Goal: Navigation & Orientation: Find specific page/section

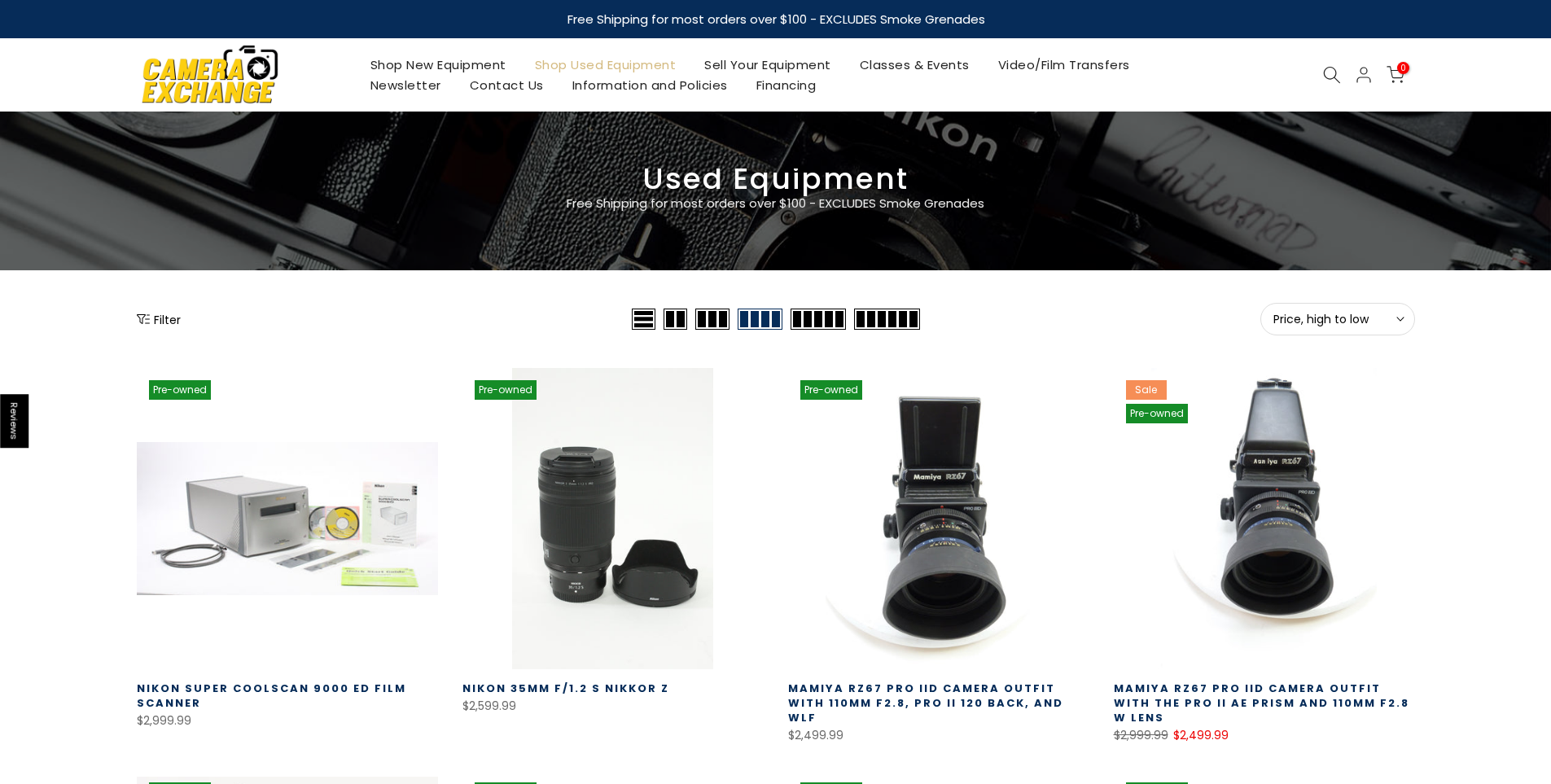
click at [1337, 309] on button "Price, high to low Sort" at bounding box center [1338, 318] width 155 height 33
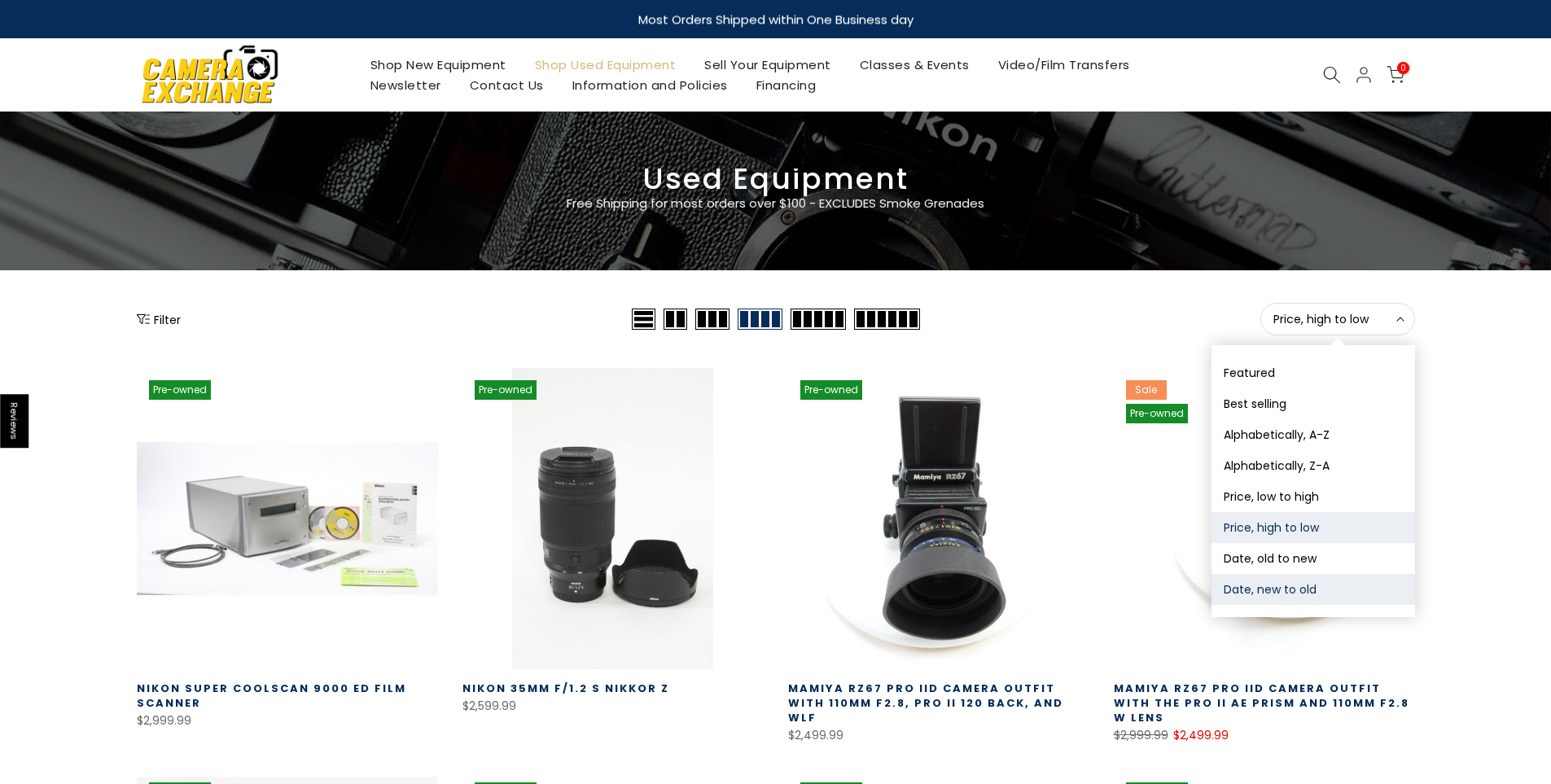
click at [1266, 595] on button "Date, new to old" at bounding box center [1313, 589] width 204 height 31
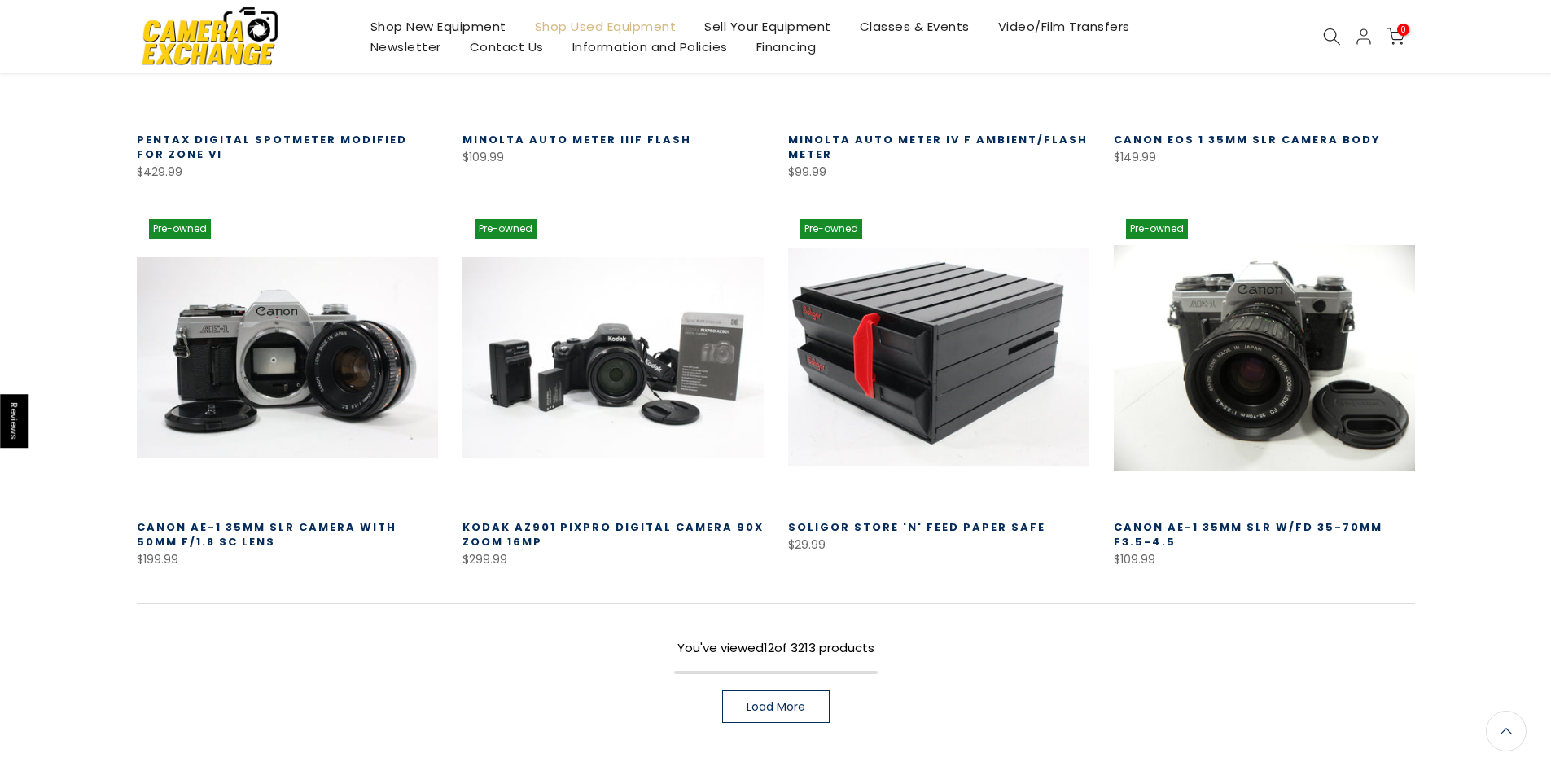
scroll to position [938, 0]
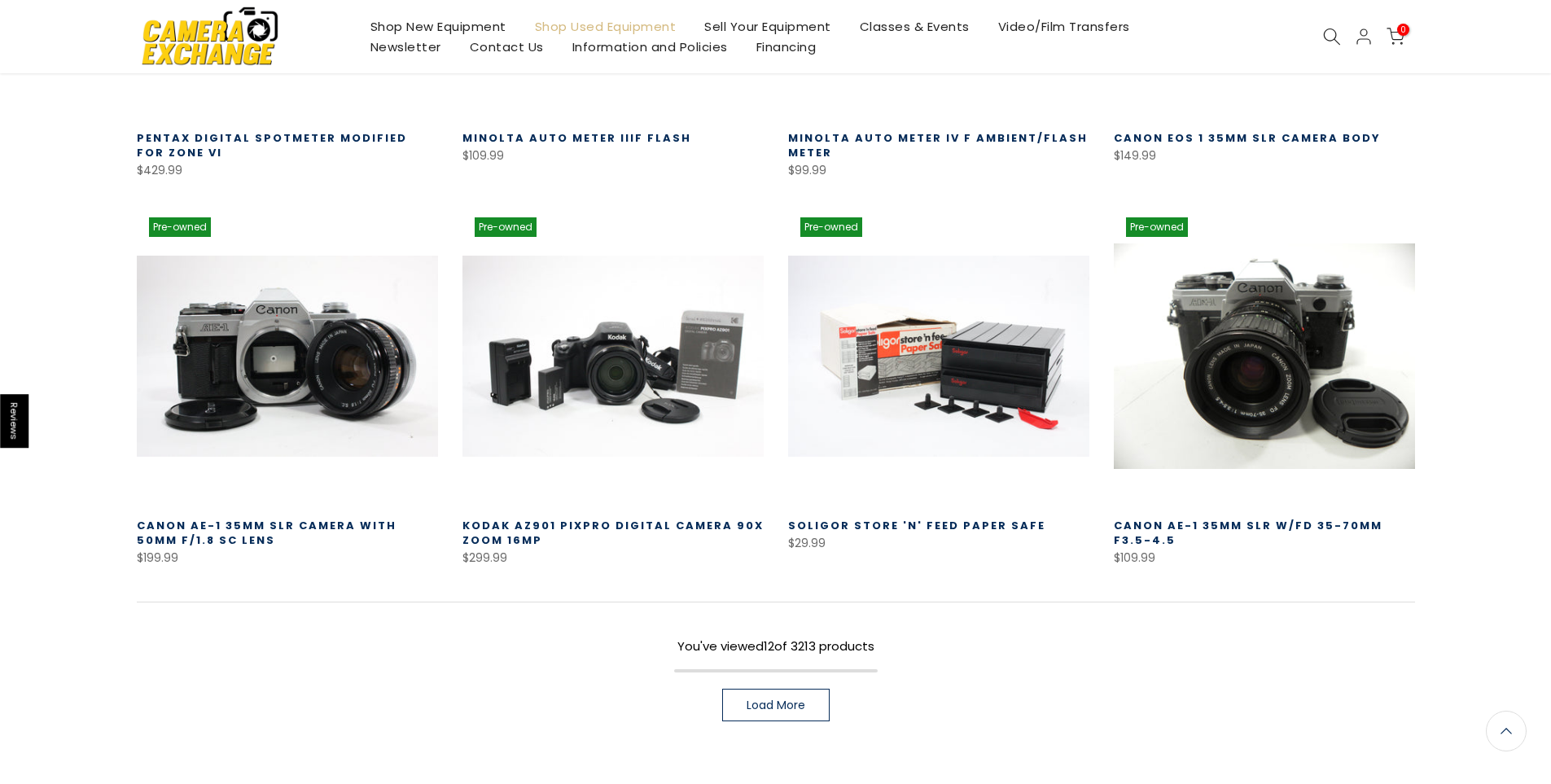
click at [773, 707] on span "Load More" at bounding box center [776, 705] width 58 height 11
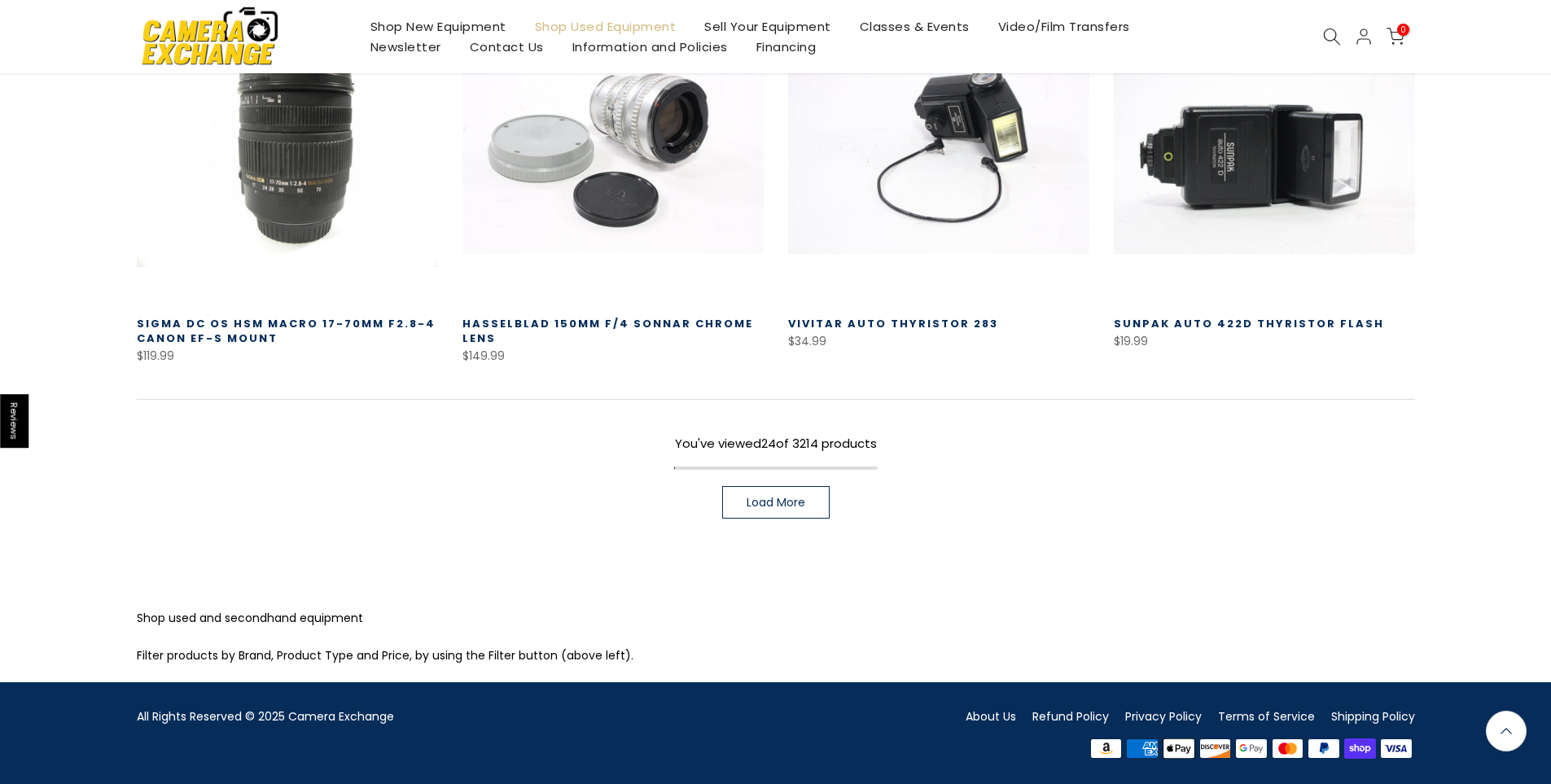
scroll to position [2304, 0]
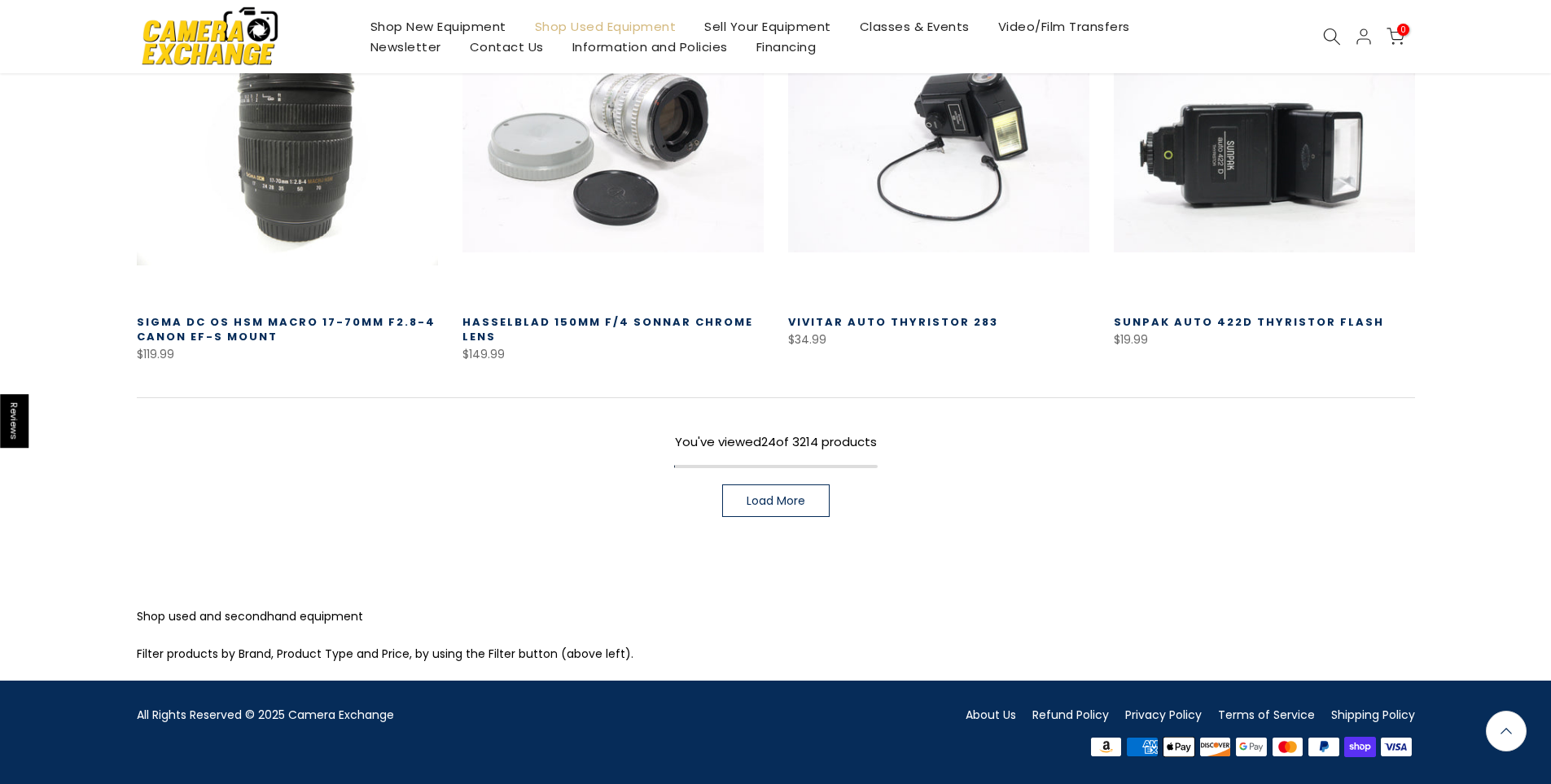
click at [751, 511] on link "Load More" at bounding box center [776, 500] width 107 height 33
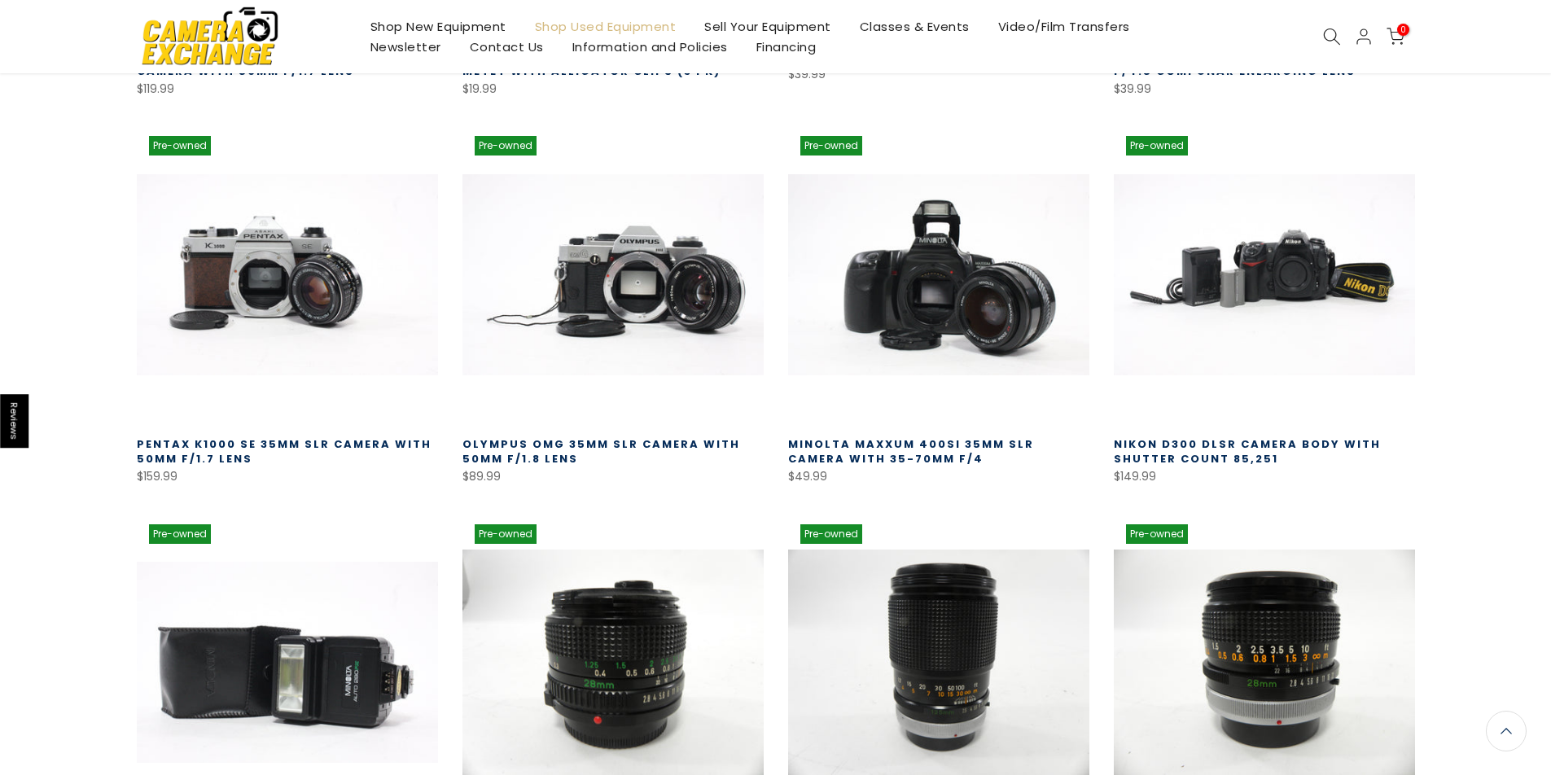
scroll to position [2954, 0]
